Goal: Task Accomplishment & Management: Use online tool/utility

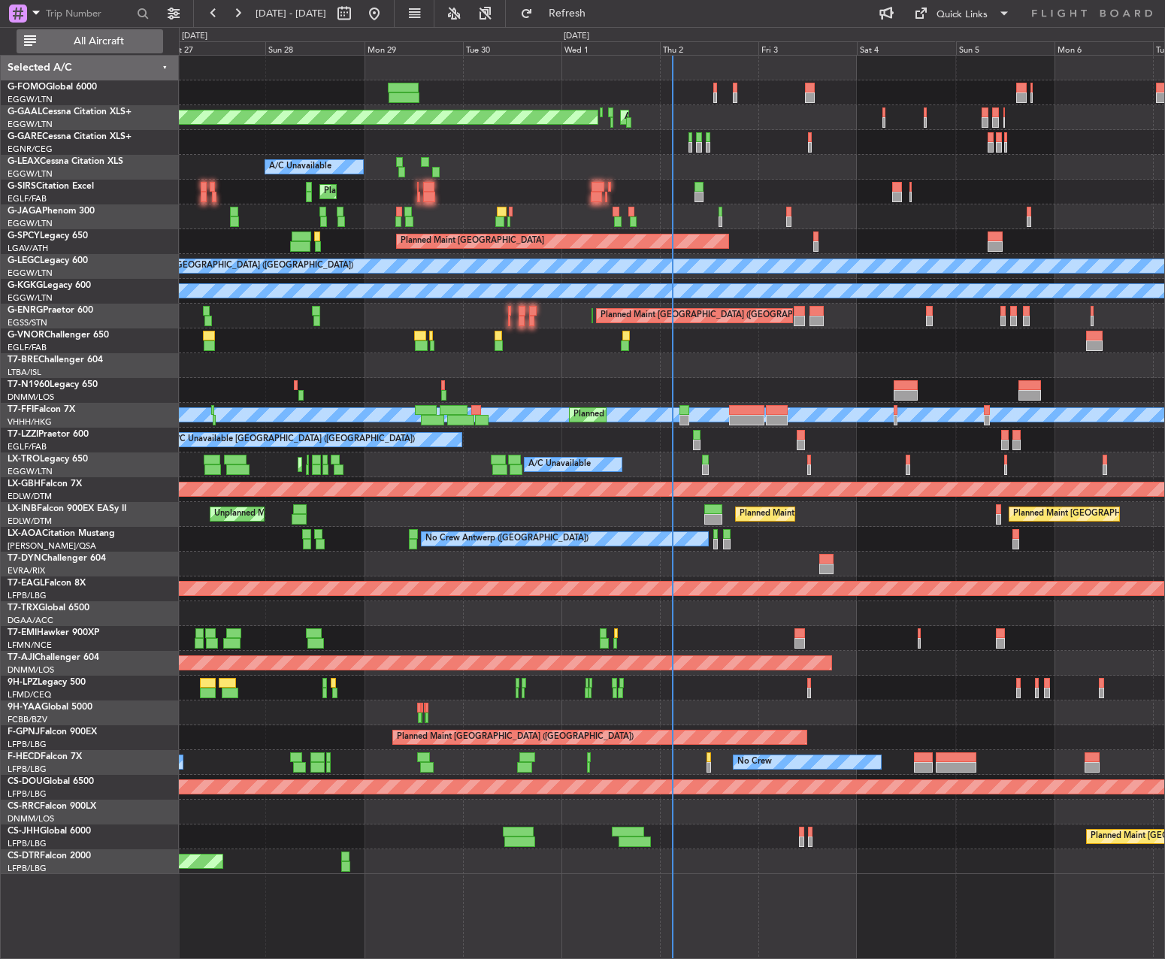
click at [56, 40] on span "All Aircraft" at bounding box center [98, 41] width 119 height 11
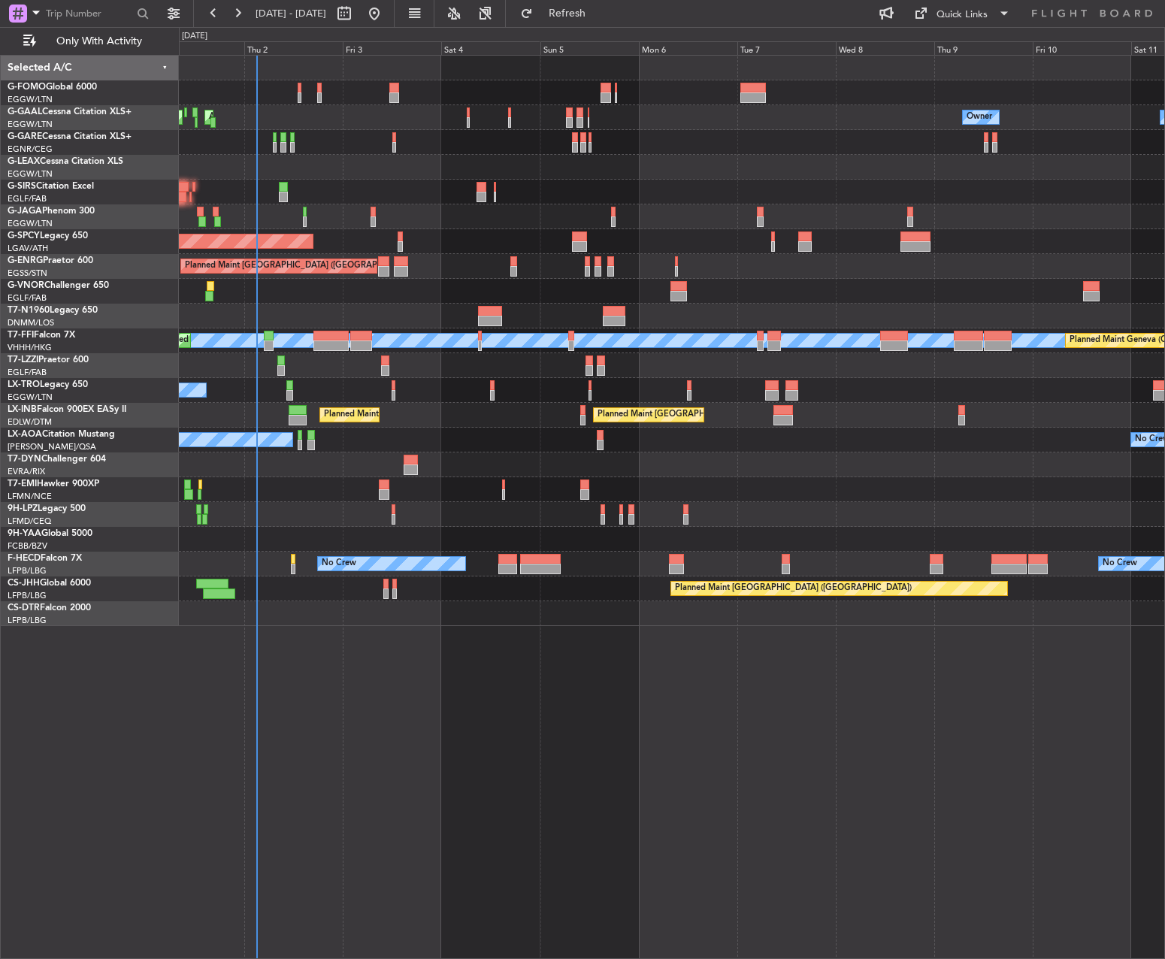
click at [361, 227] on div at bounding box center [671, 216] width 985 height 25
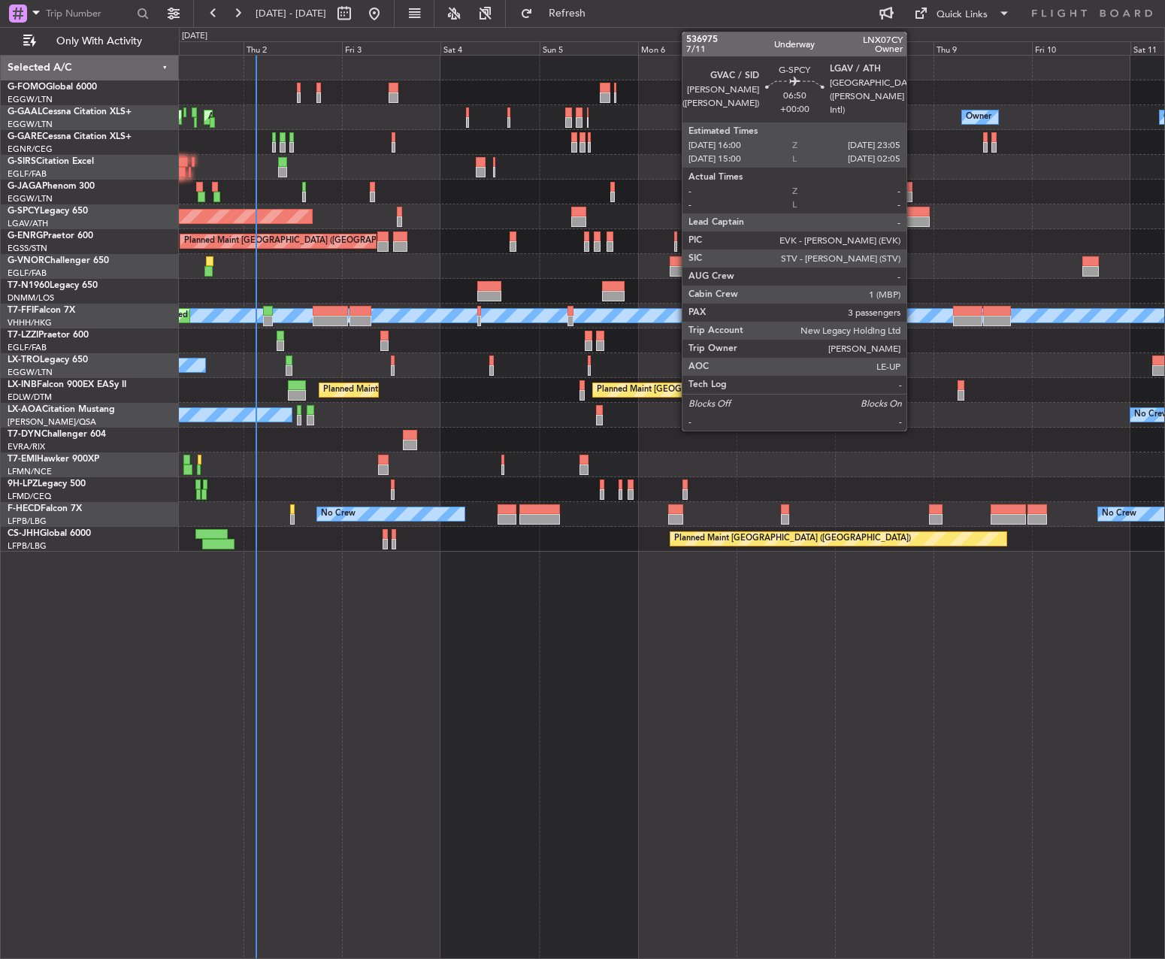
click at [913, 219] on div at bounding box center [913, 221] width 29 height 11
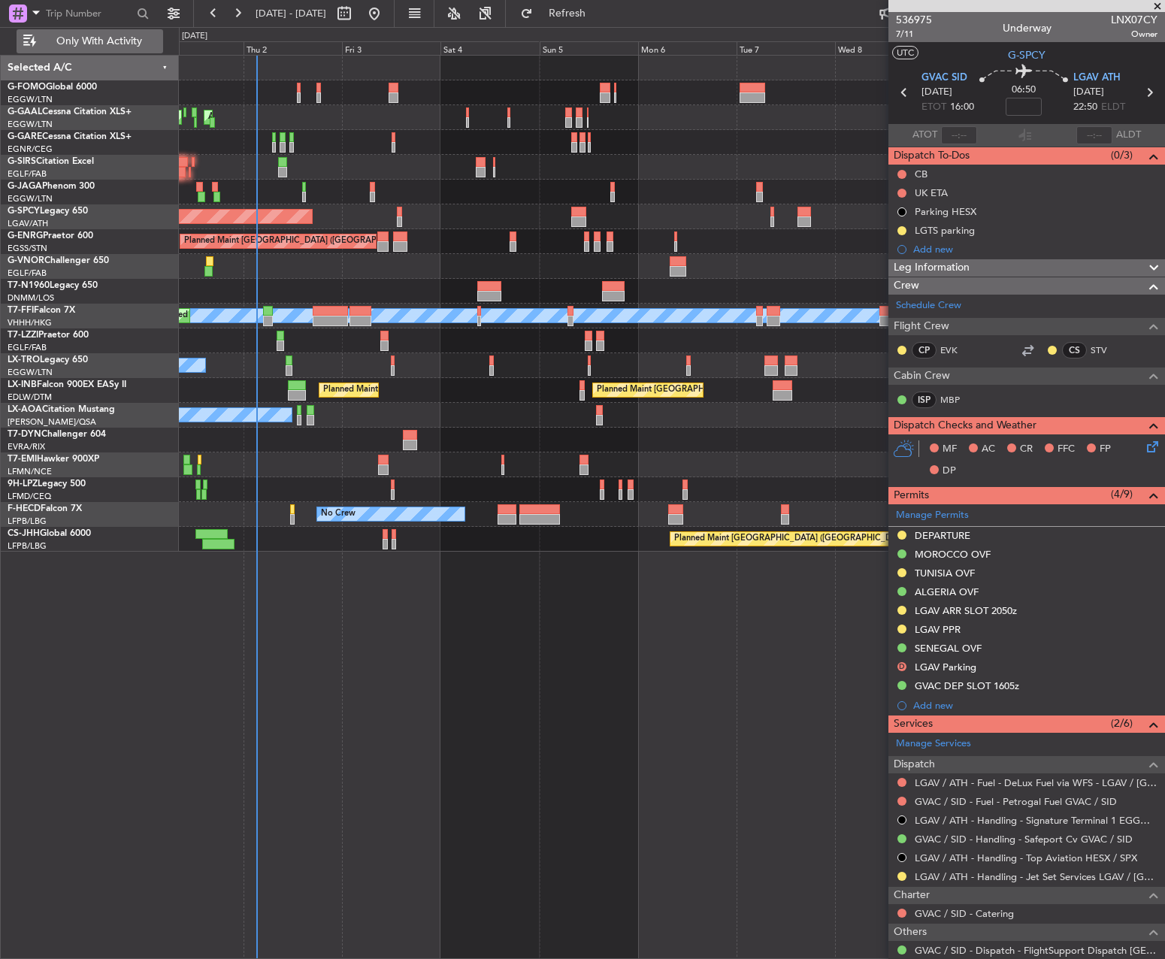
click at [72, 48] on button "Only With Activity" at bounding box center [90, 41] width 147 height 24
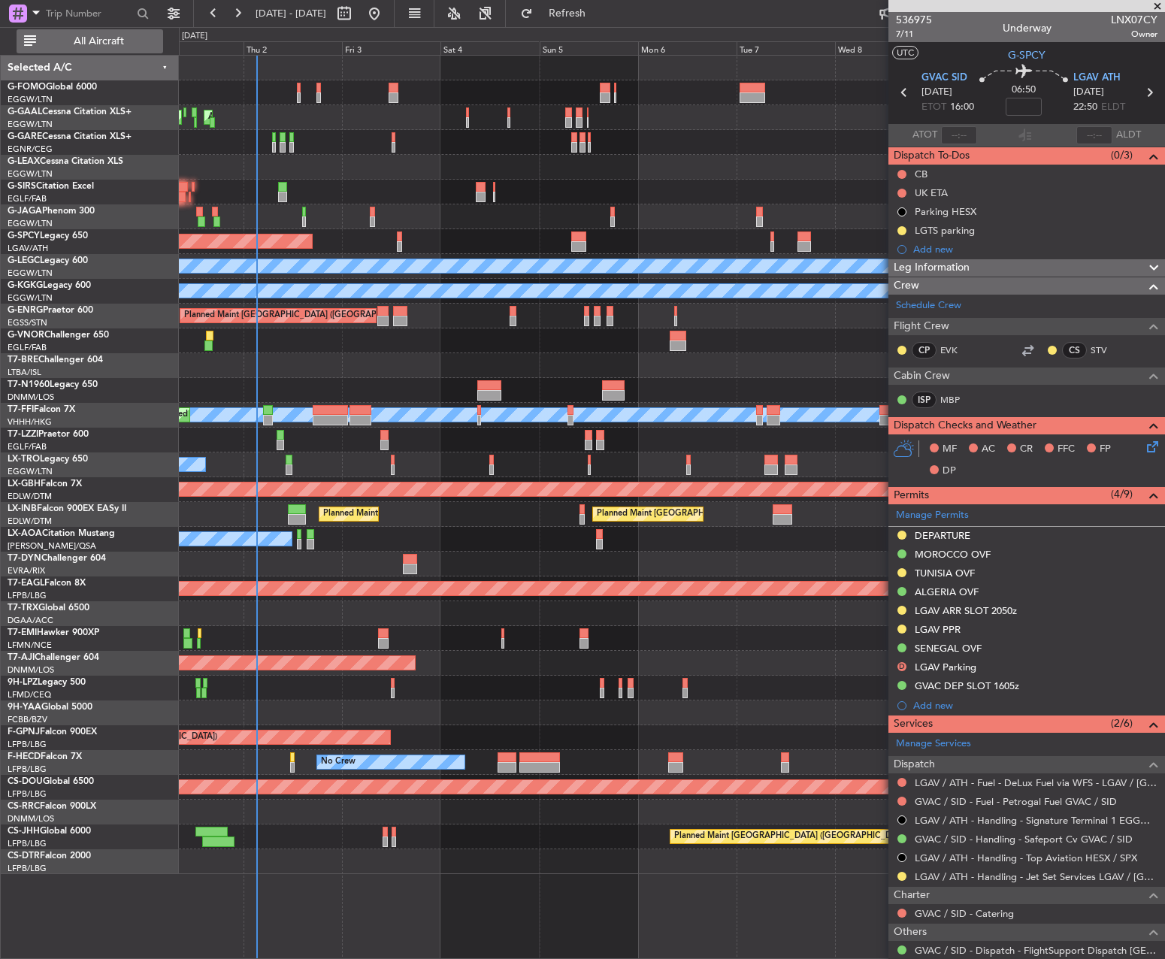
click at [67, 48] on button "All Aircraft" at bounding box center [90, 41] width 147 height 24
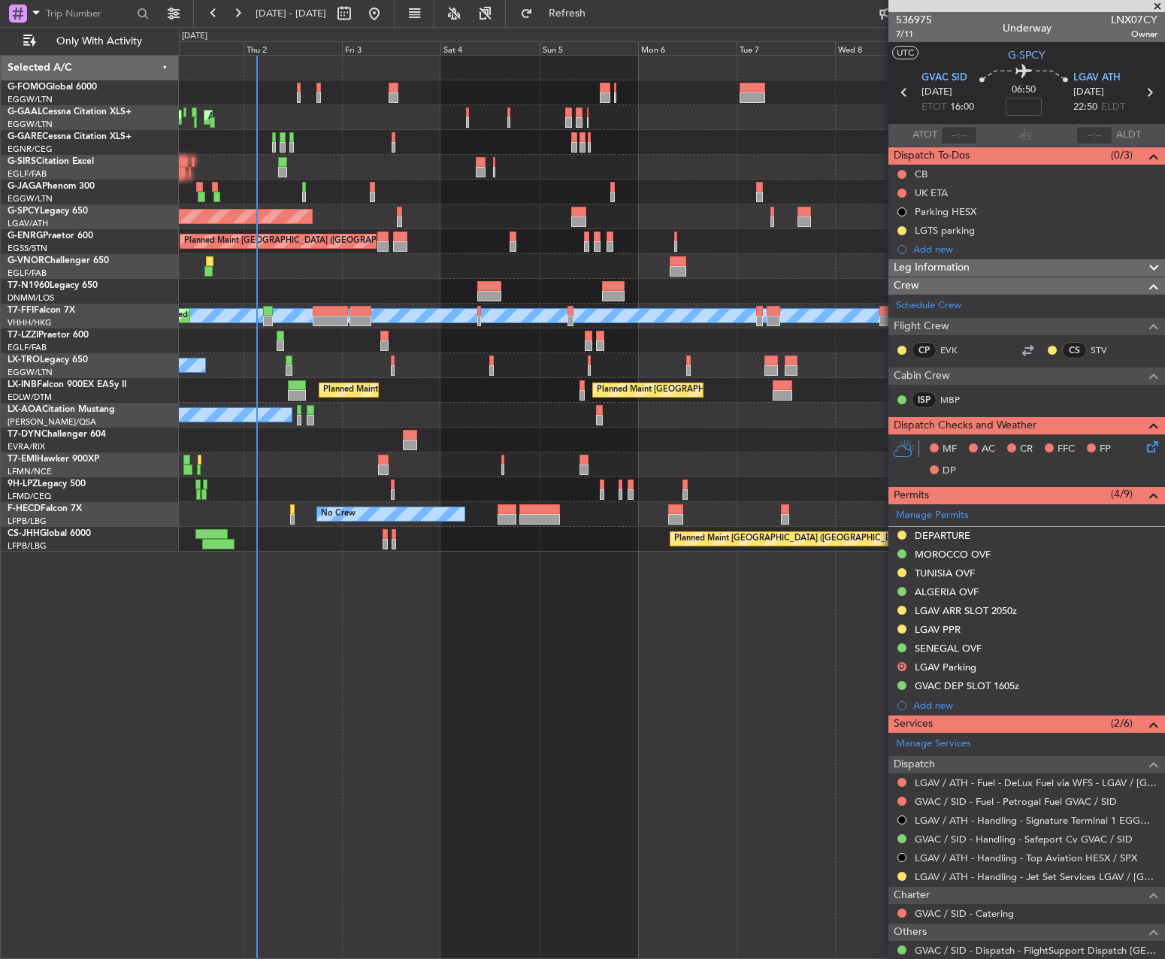
click at [325, 301] on div at bounding box center [671, 291] width 985 height 25
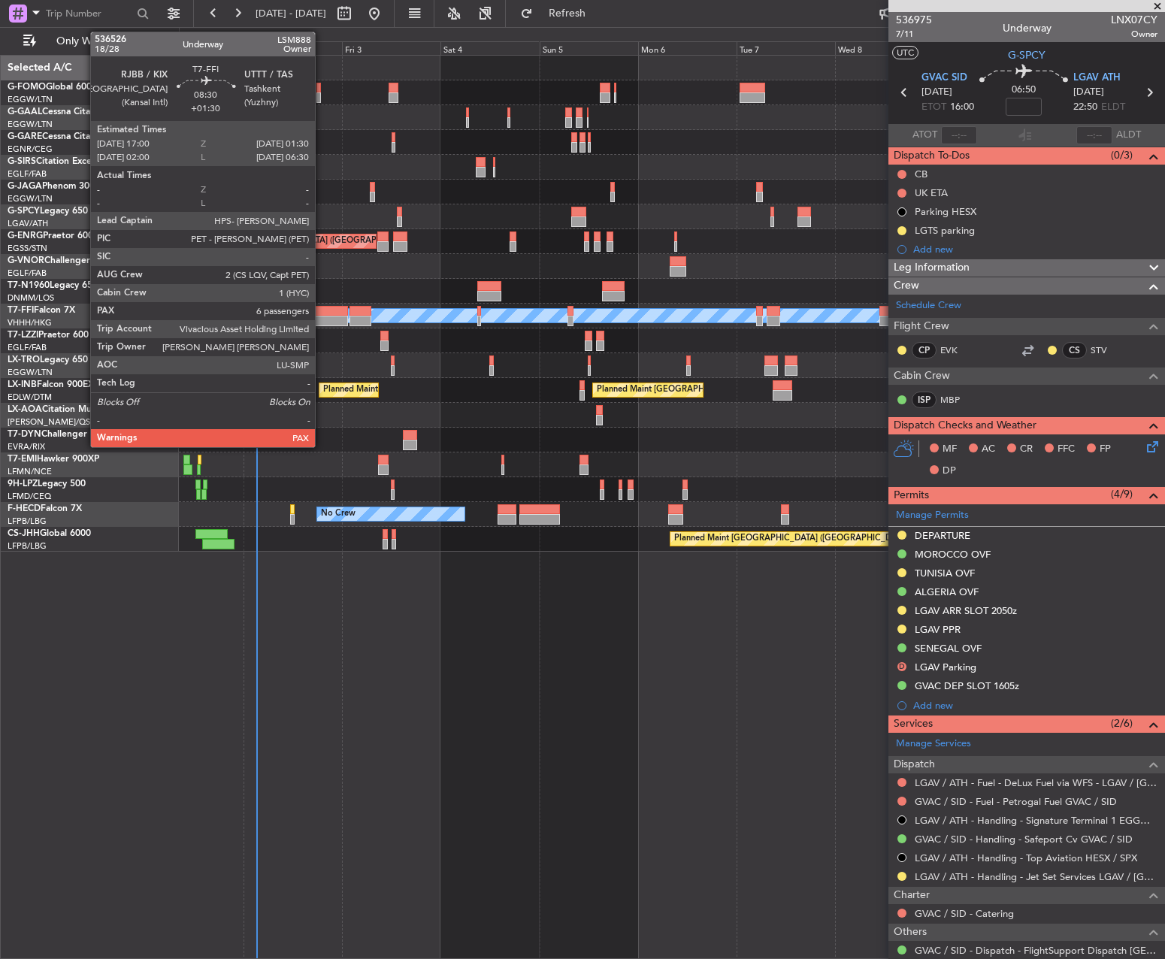
click at [322, 310] on div at bounding box center [330, 311] width 35 height 11
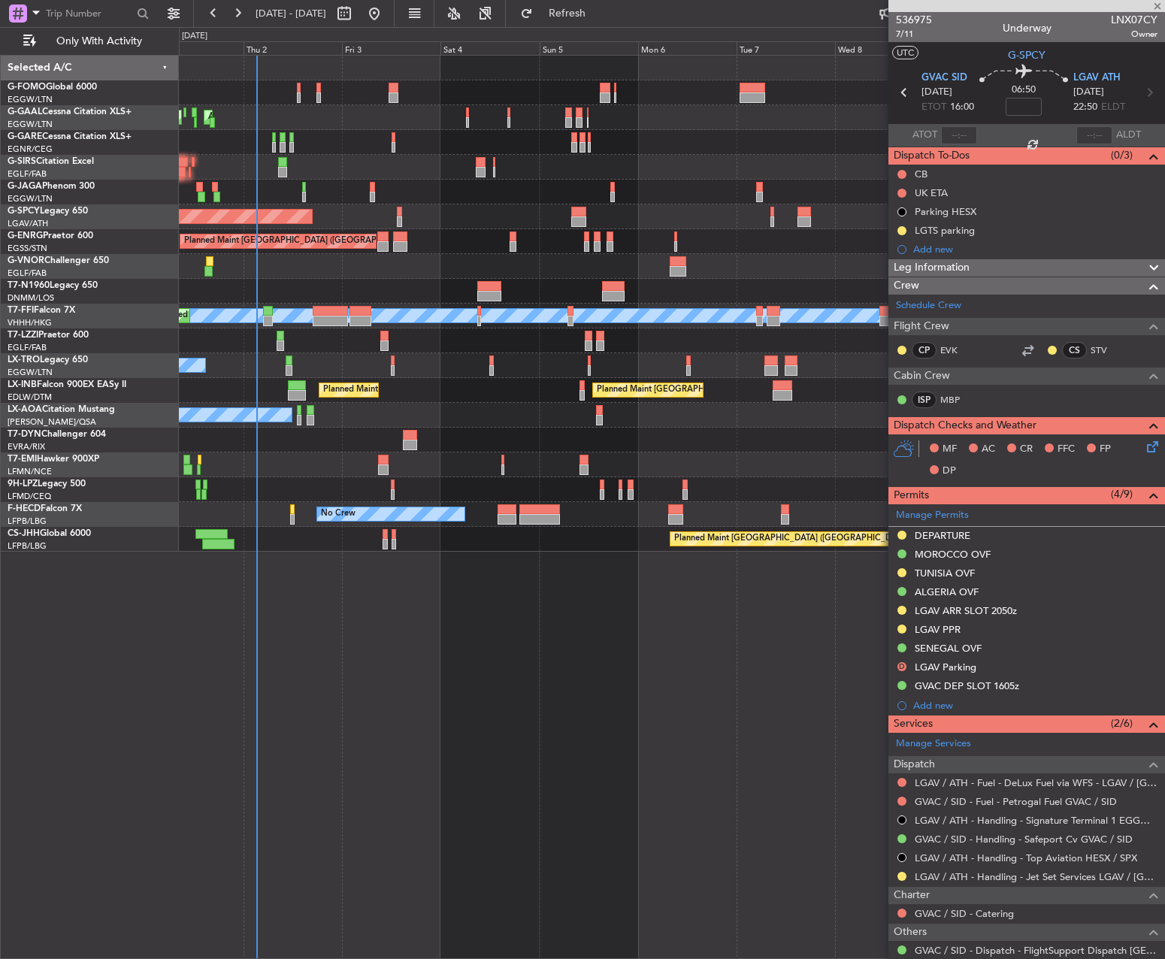
type input "+01:30"
type input "6"
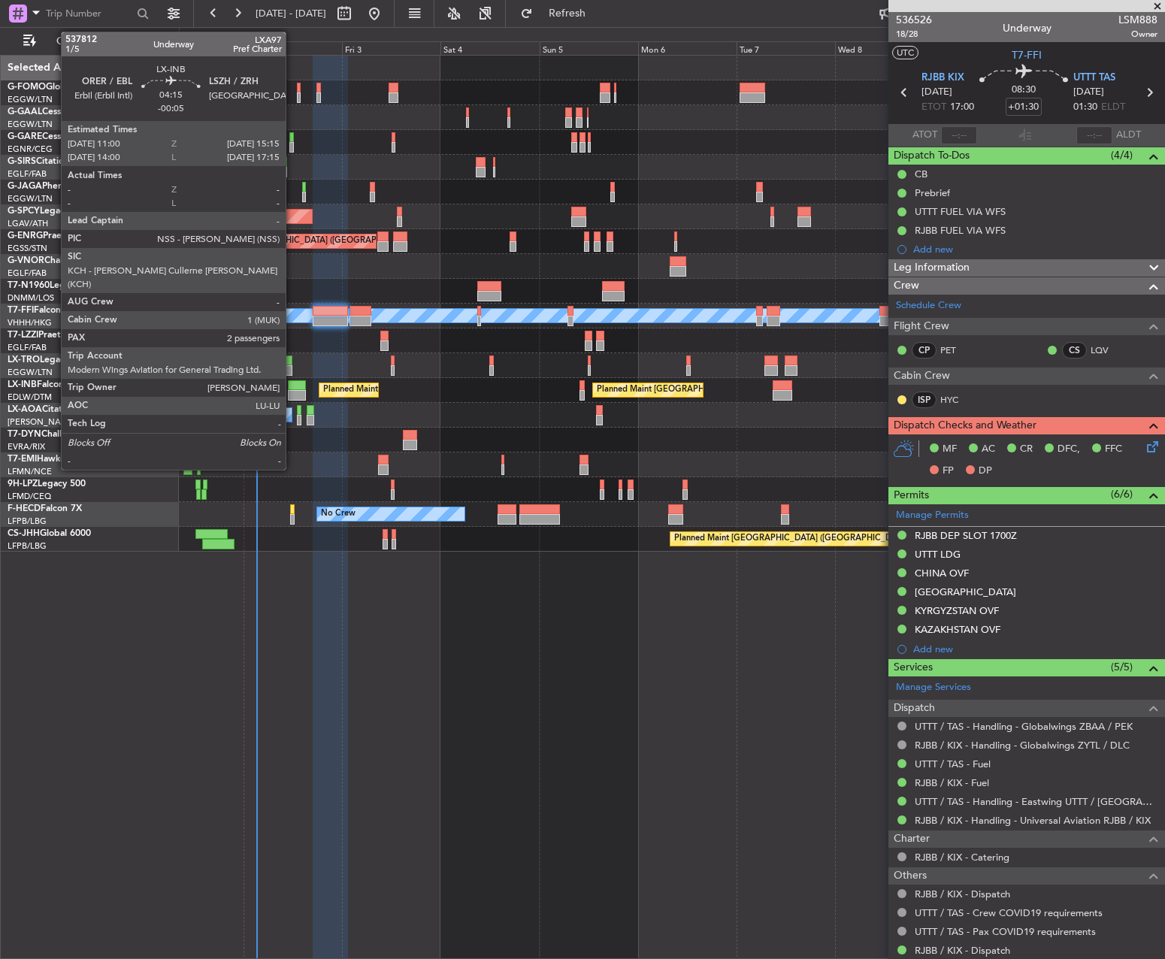
click at [292, 396] on div at bounding box center [297, 395] width 18 height 11
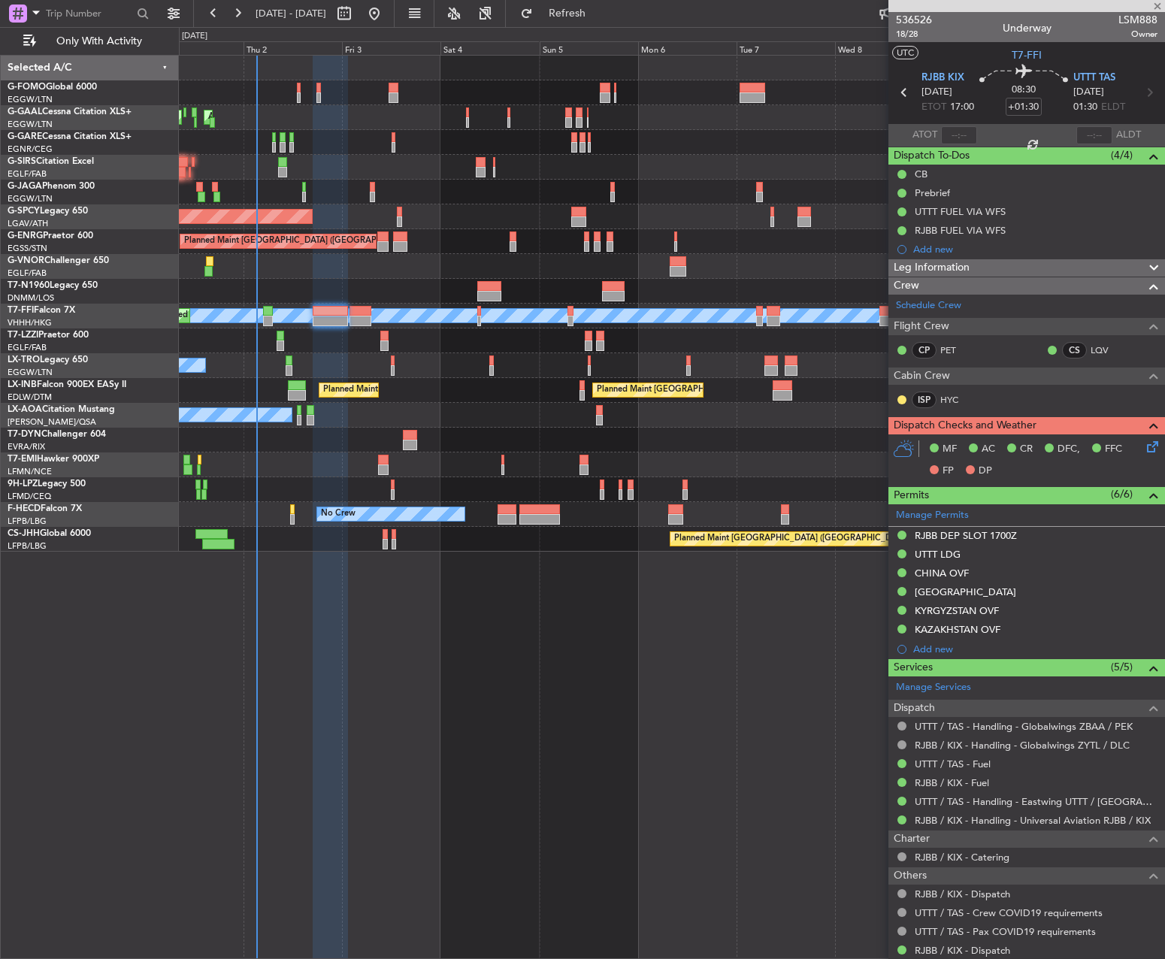
type input "-00:05"
type input "2"
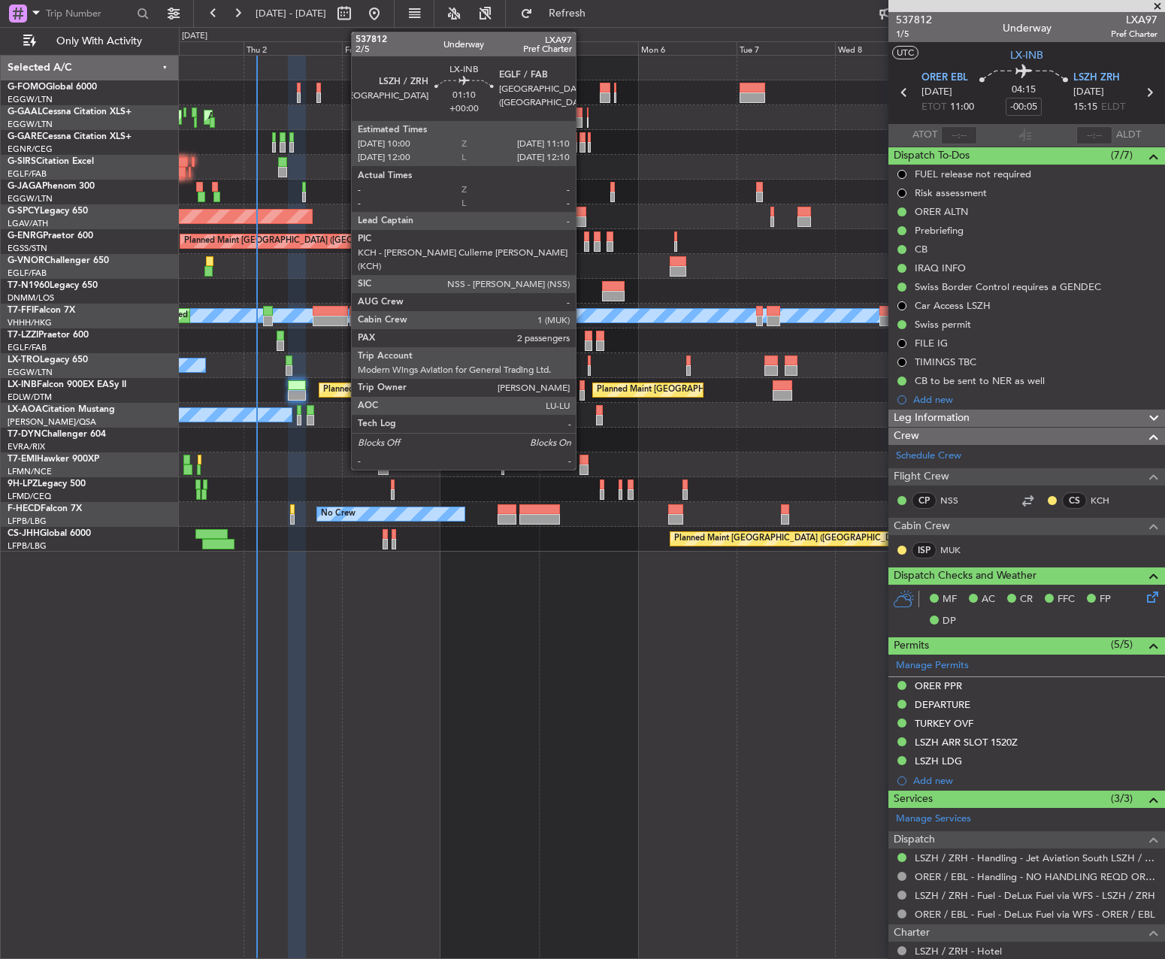
click at [582, 386] on div at bounding box center [581, 385] width 5 height 11
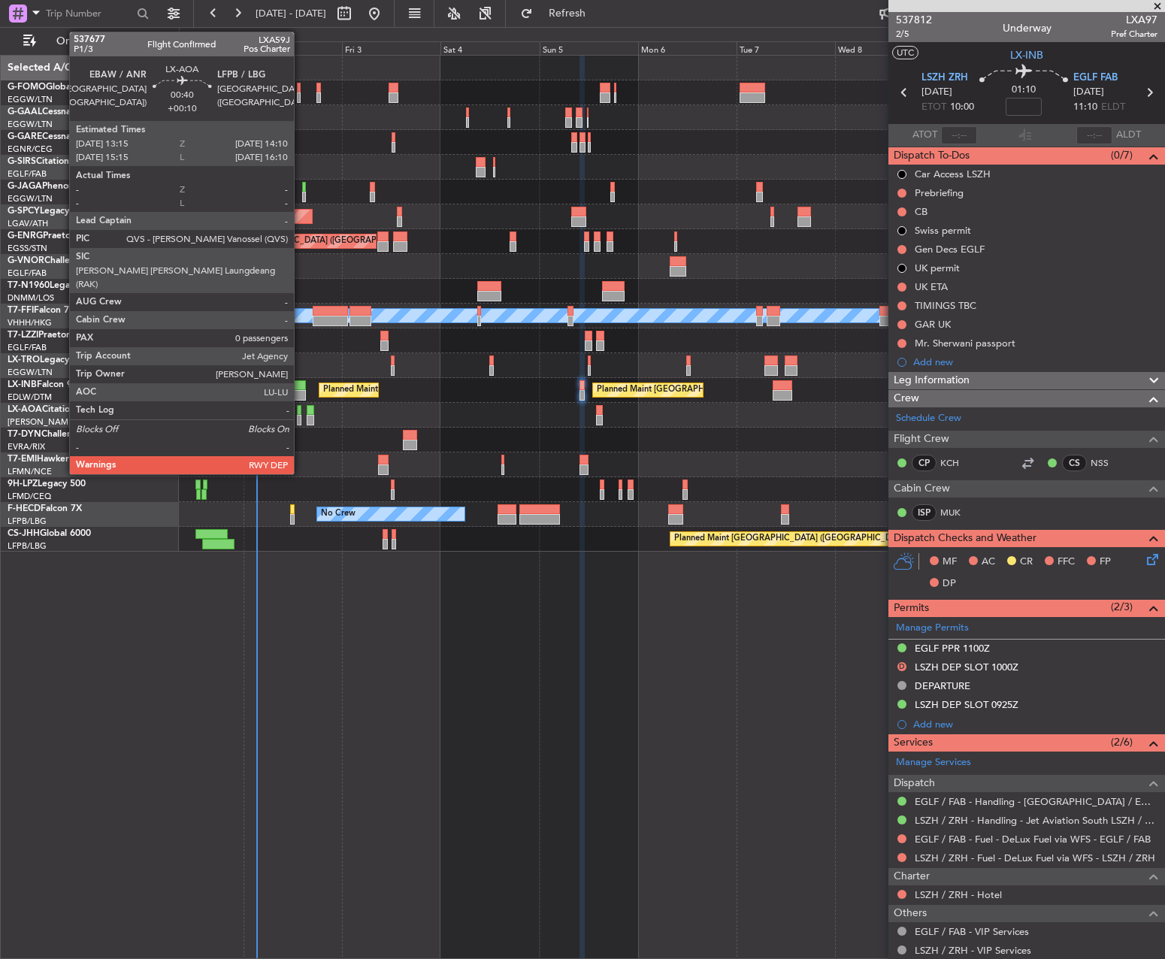
click at [301, 405] on div at bounding box center [299, 410] width 5 height 11
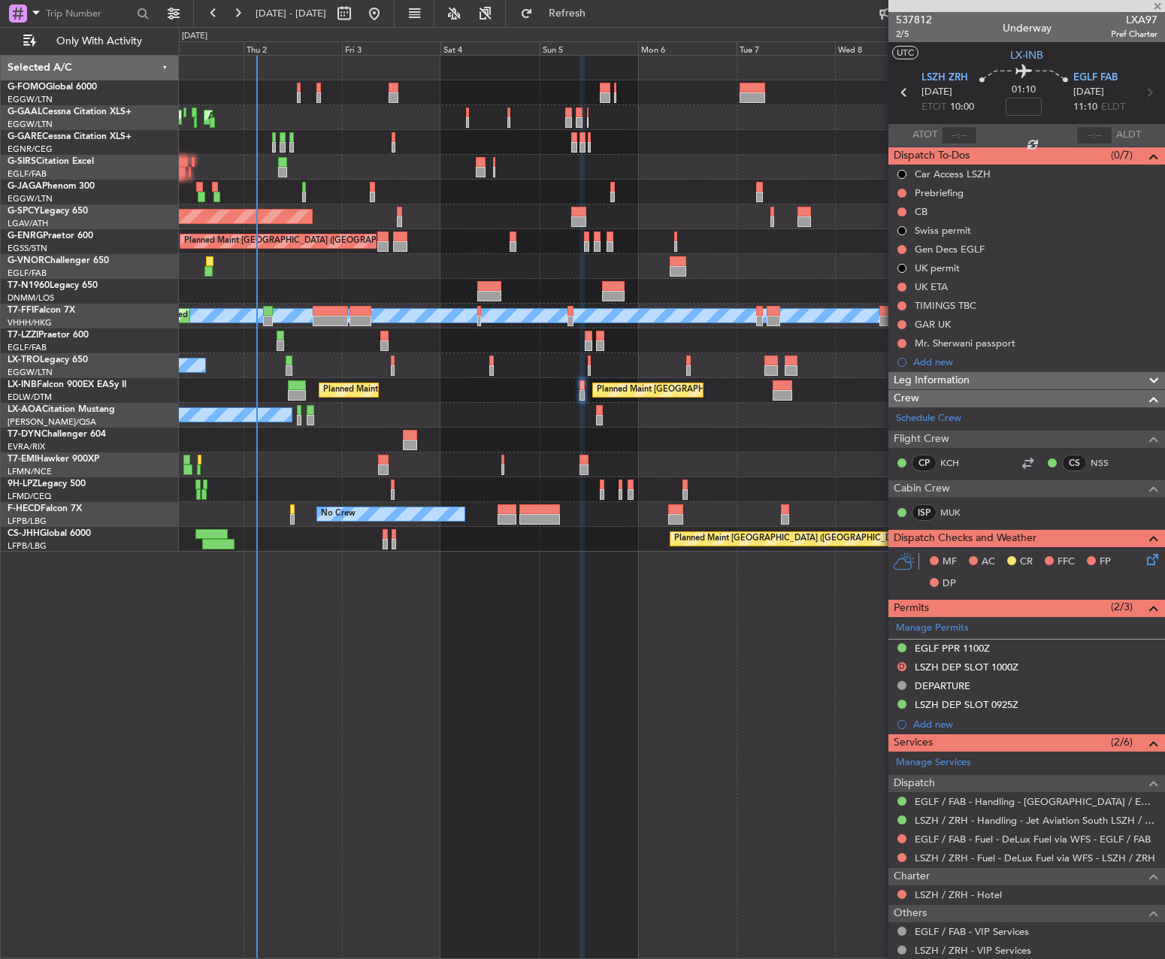
type input "+00:10"
type input "0"
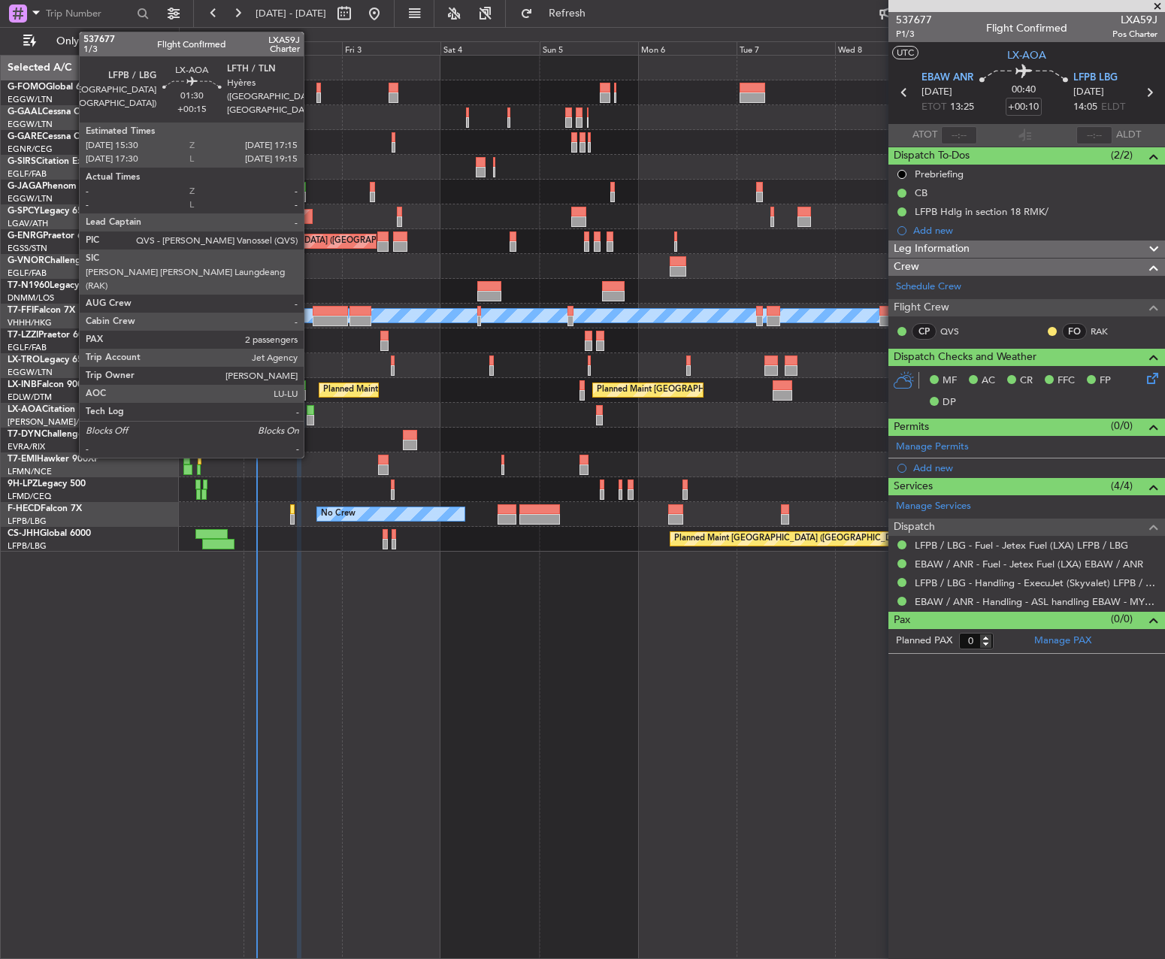
click at [310, 419] on div at bounding box center [311, 420] width 8 height 11
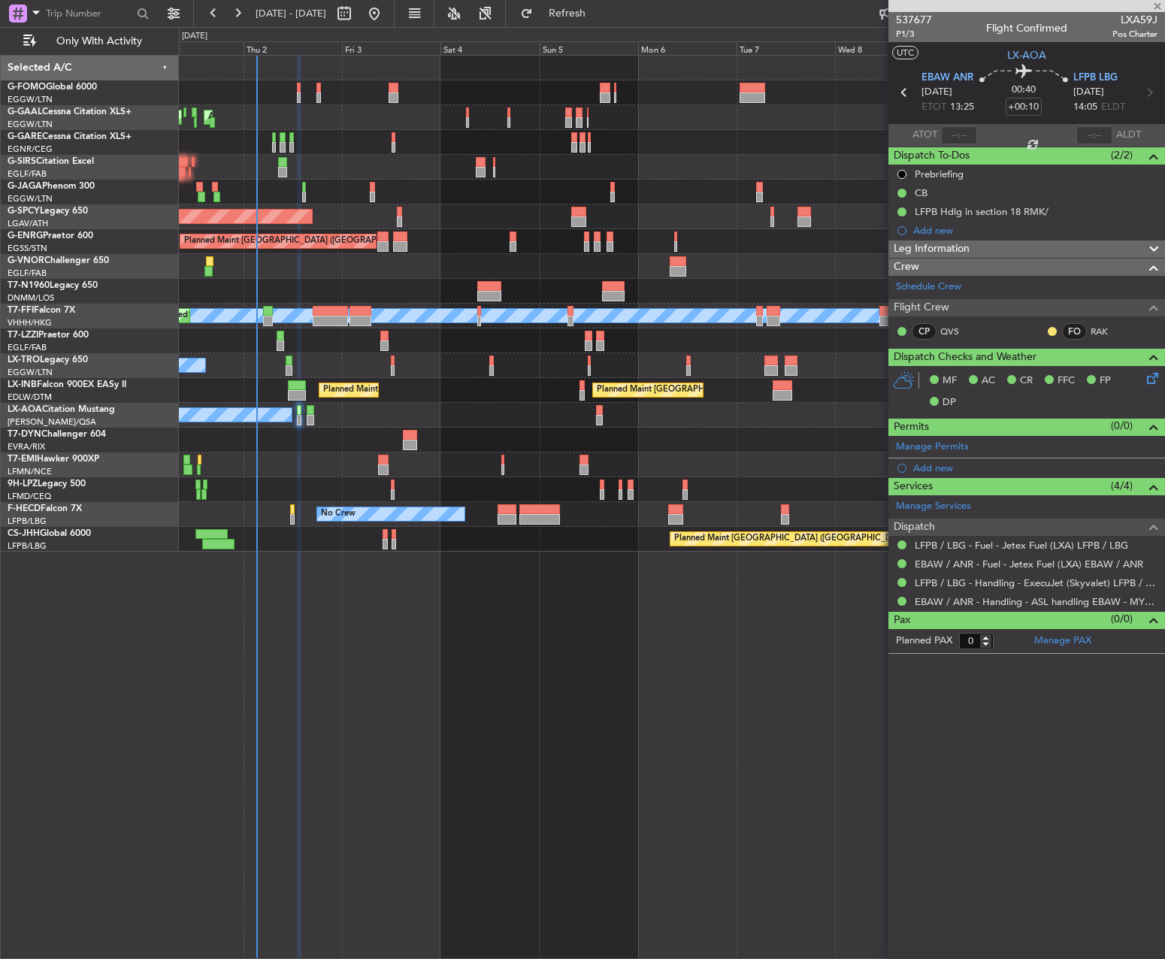
type input "+00:15"
type input "2"
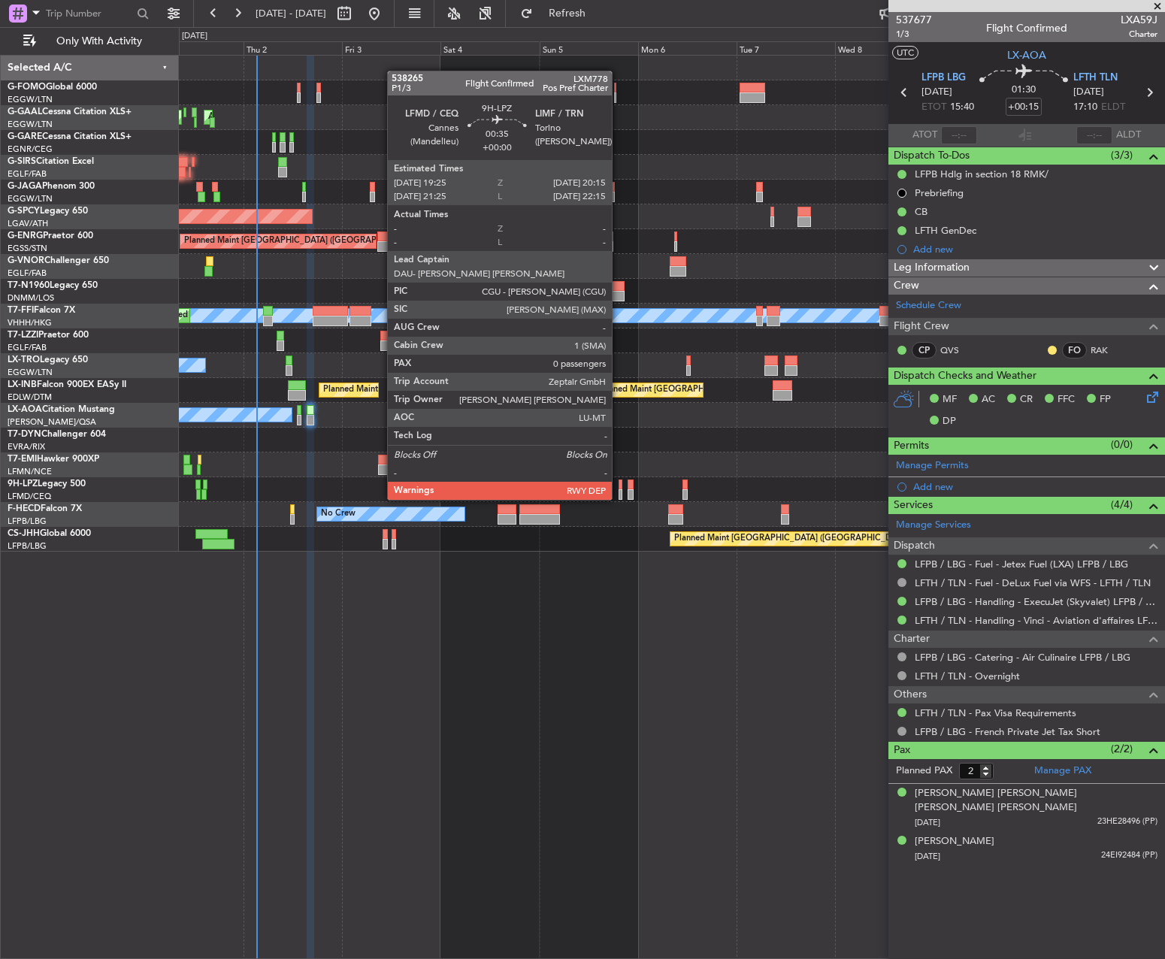
click at [618, 485] on div at bounding box center [620, 484] width 4 height 11
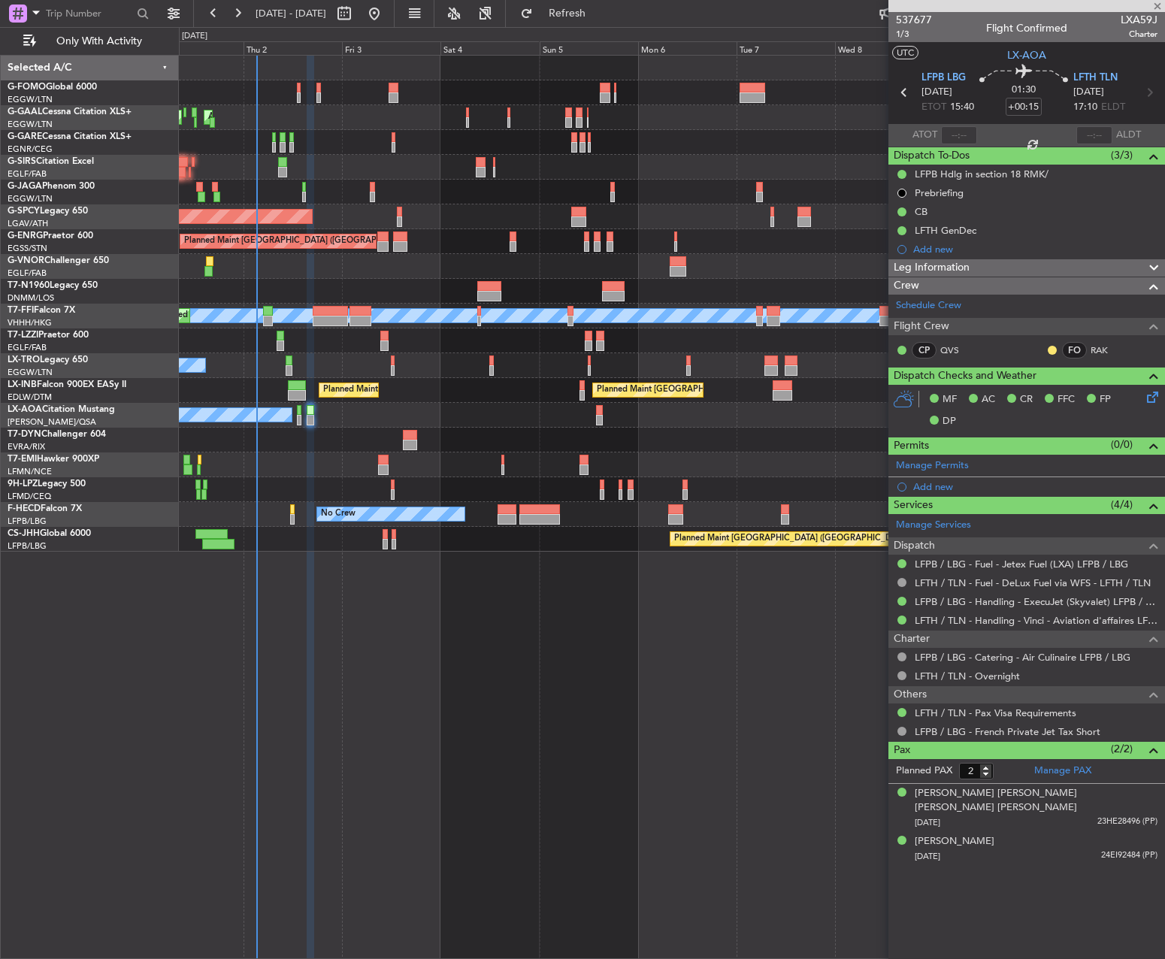
type input "0"
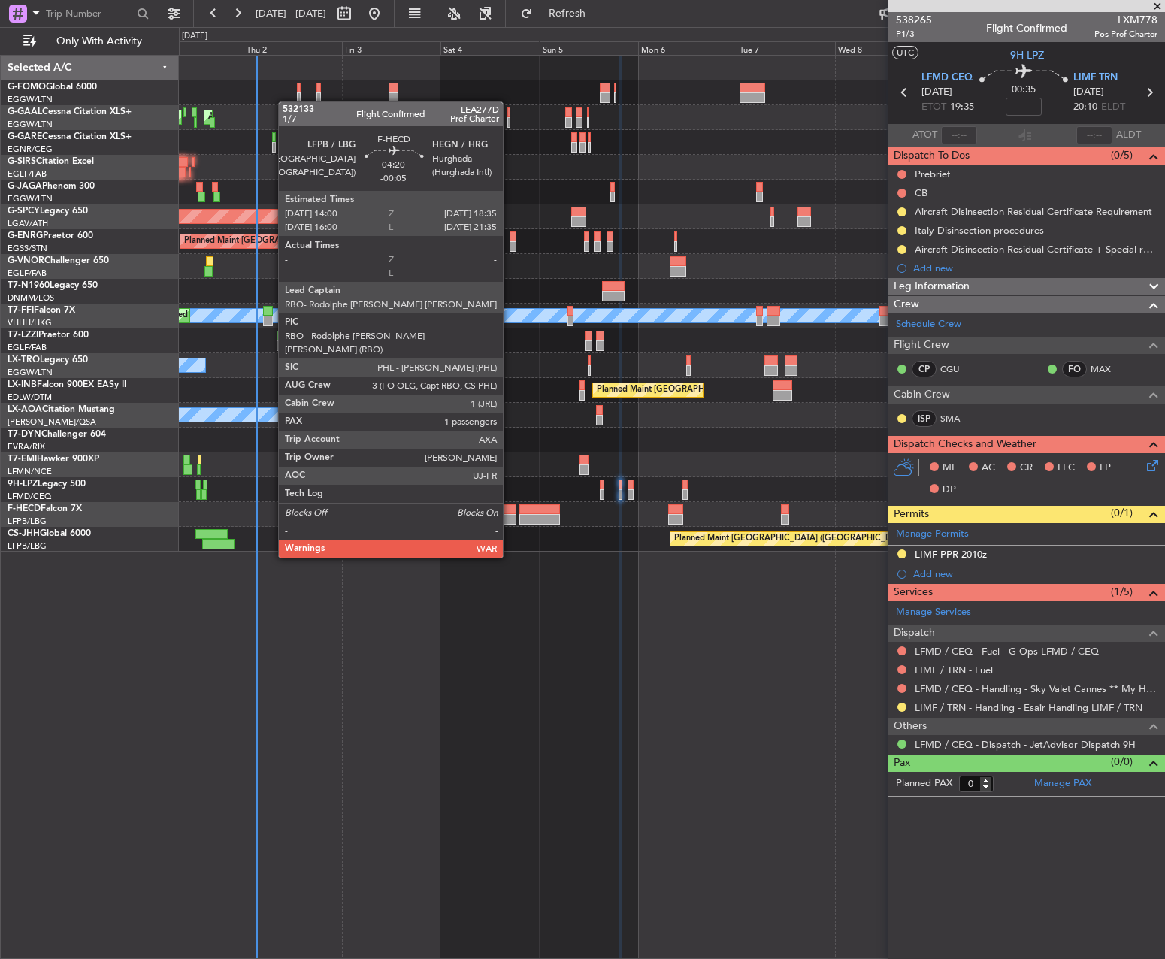
click at [509, 515] on div at bounding box center [507, 519] width 20 height 11
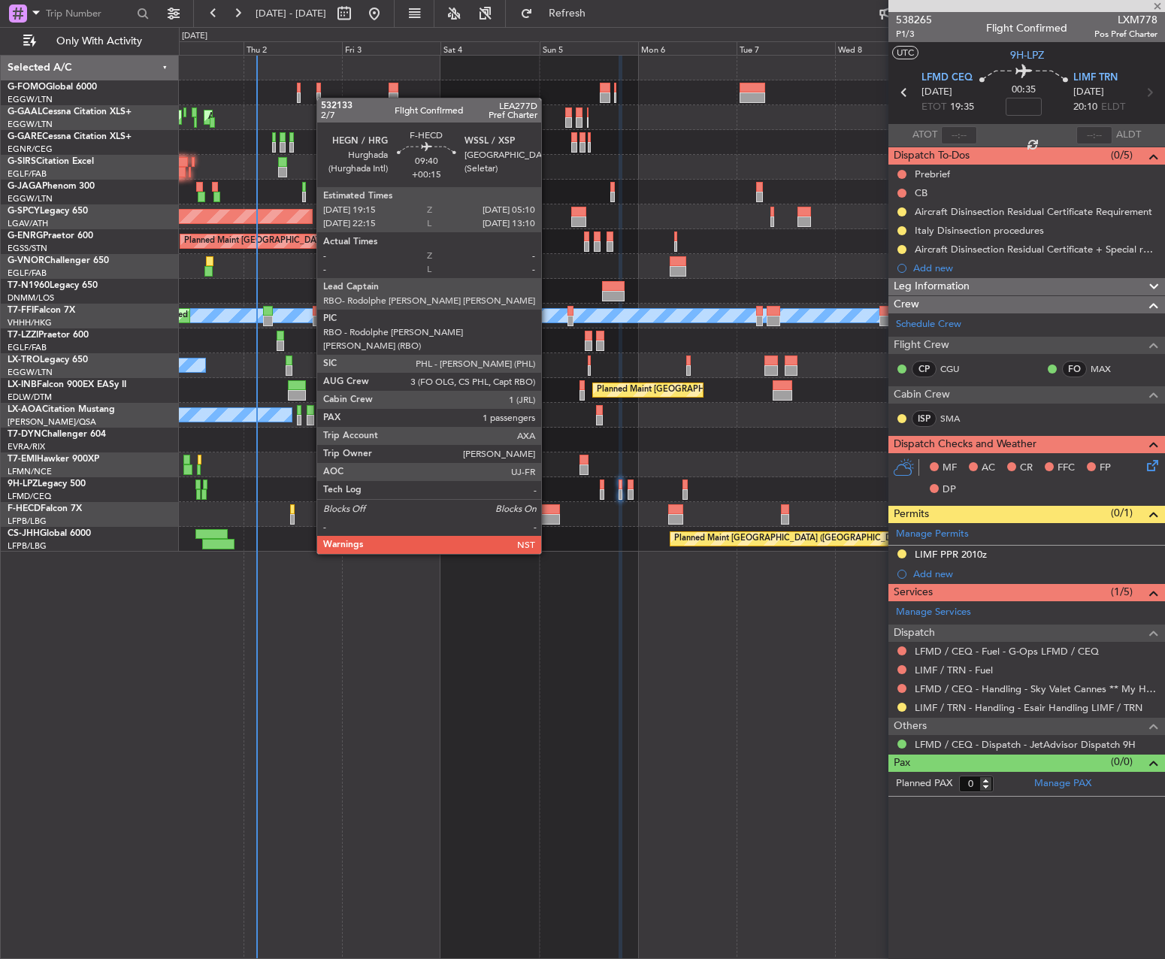
type input "-00:05"
type input "1"
